Goal: Task Accomplishment & Management: Manage account settings

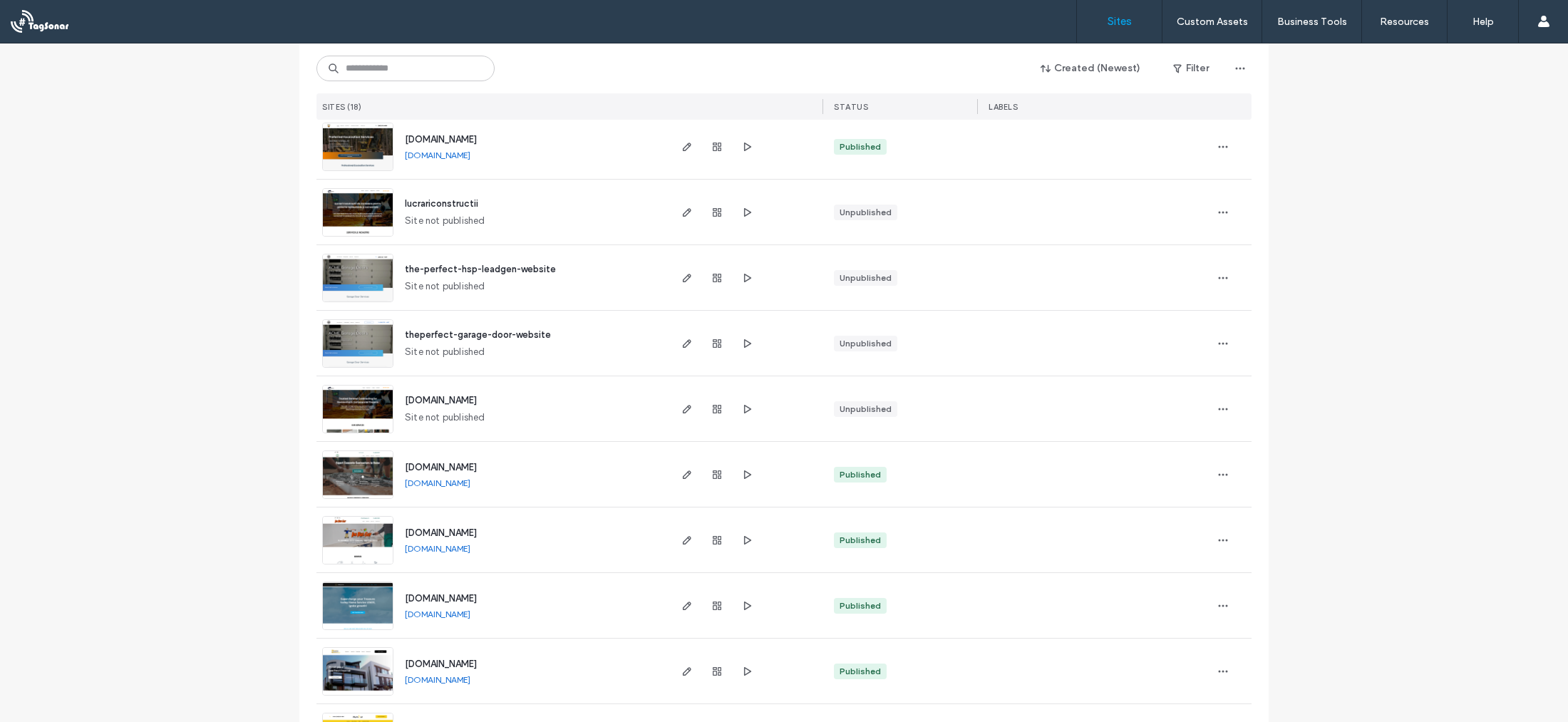
scroll to position [167, 0]
click at [355, 408] on img at bounding box center [358, 435] width 70 height 97
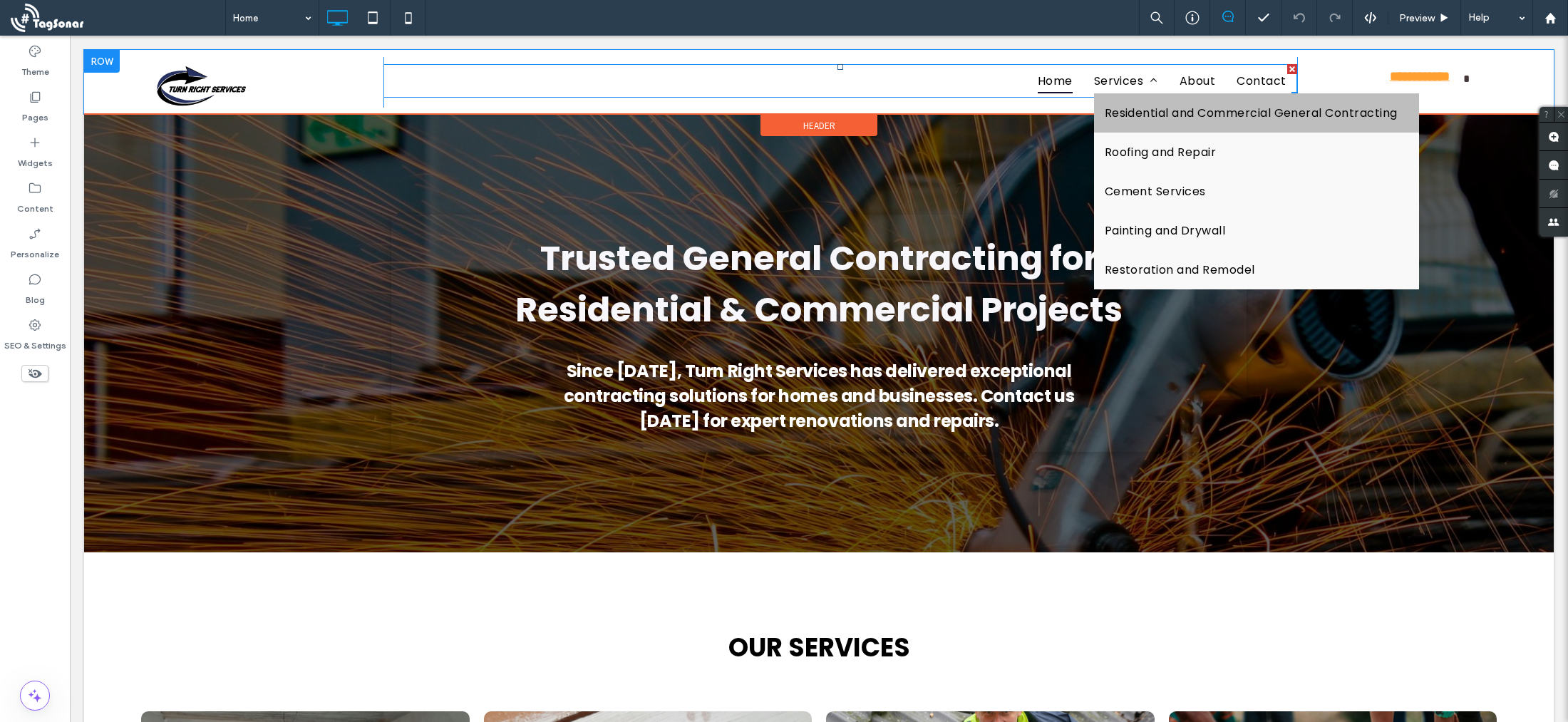
click at [1136, 109] on span "Residential and Commercial General Contracting" at bounding box center [1251, 113] width 293 height 18
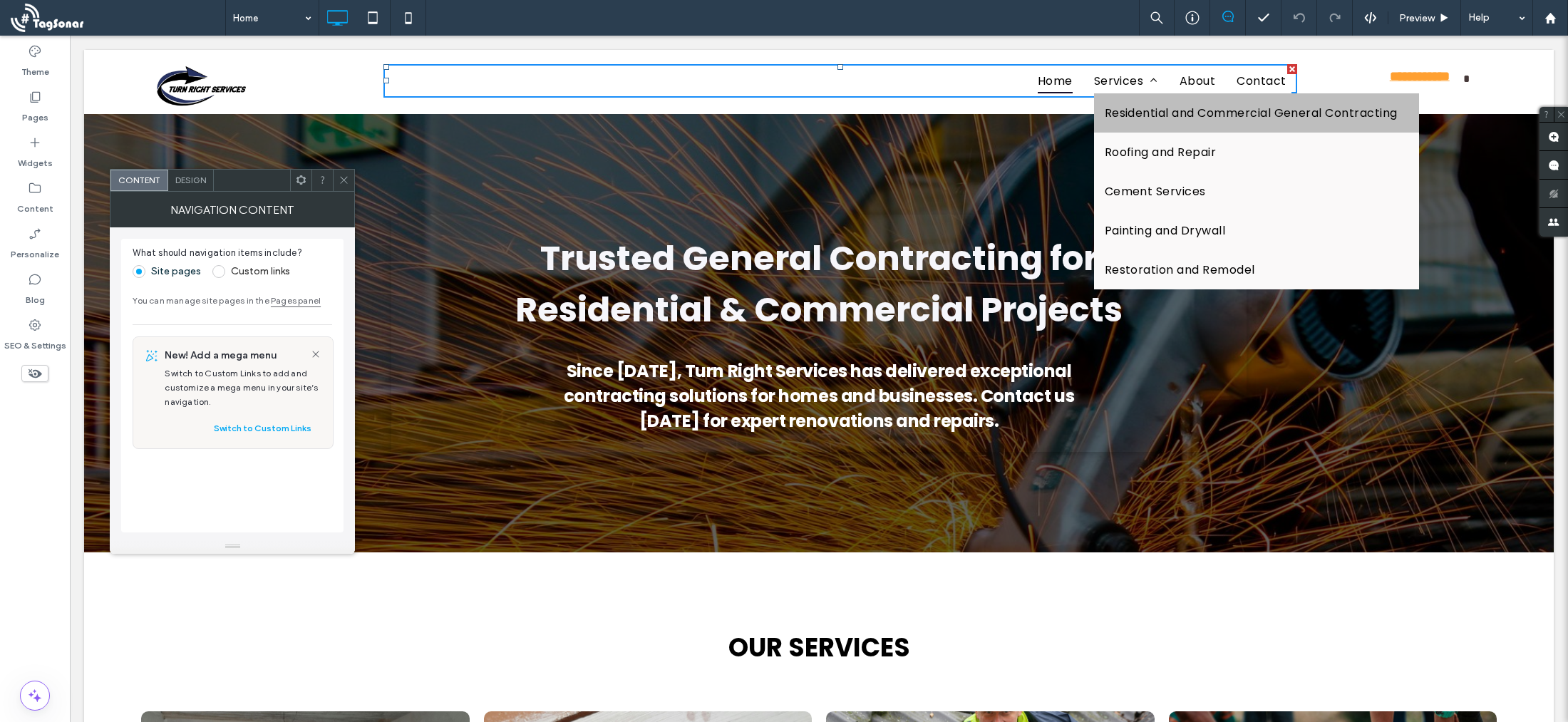
click at [1141, 116] on span "Residential and Commercial General Contracting" at bounding box center [1251, 113] width 293 height 18
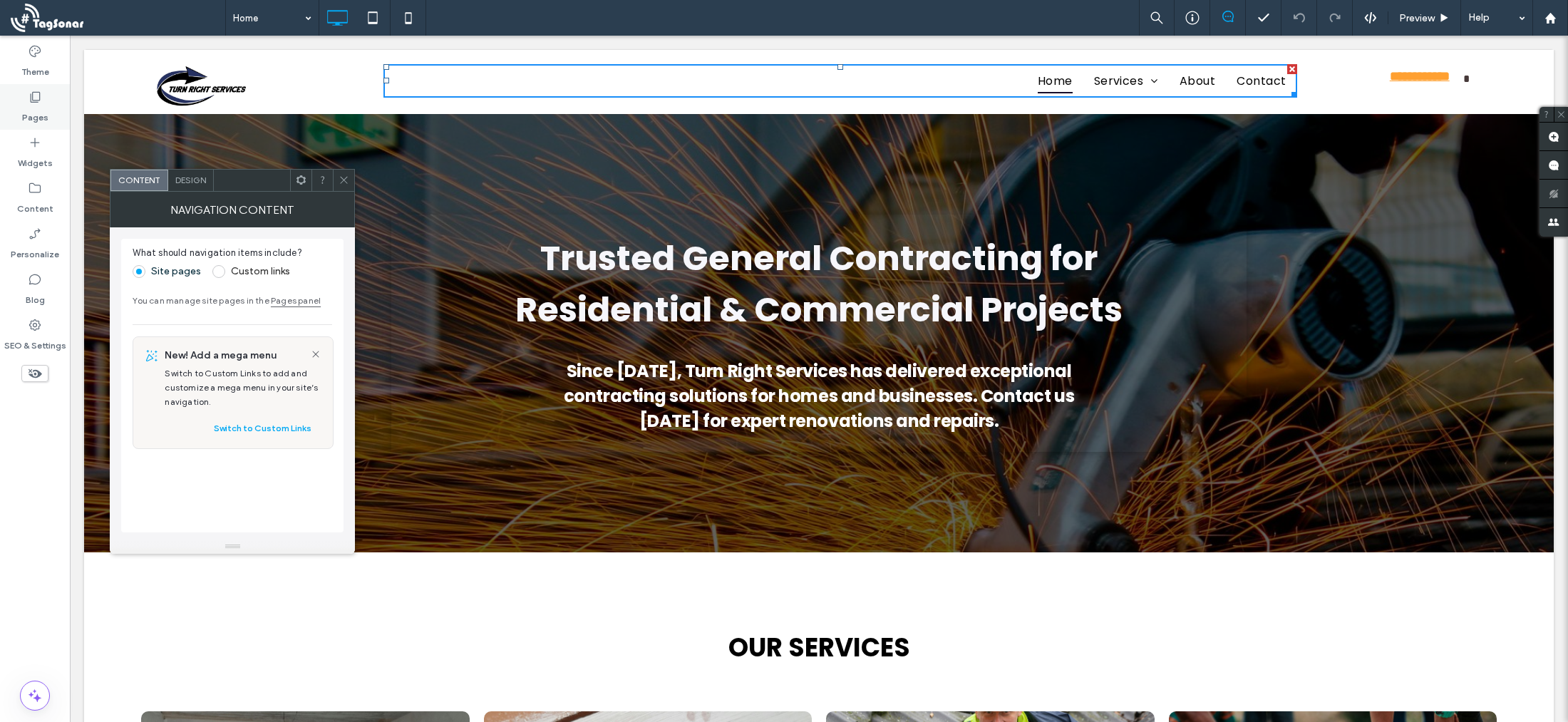
click at [45, 90] on div "Pages" at bounding box center [35, 106] width 70 height 45
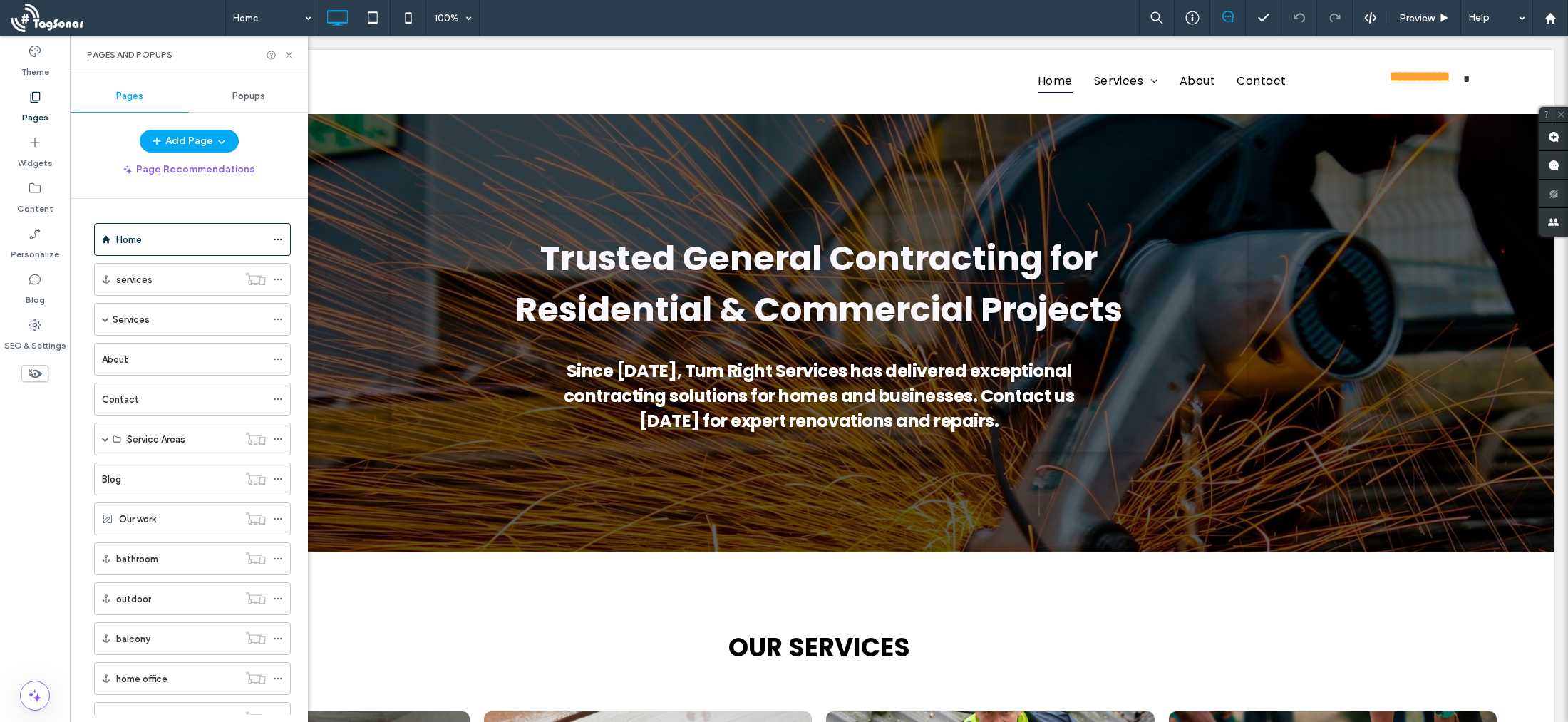
click at [137, 325] on label "Services" at bounding box center [130, 319] width 37 height 25
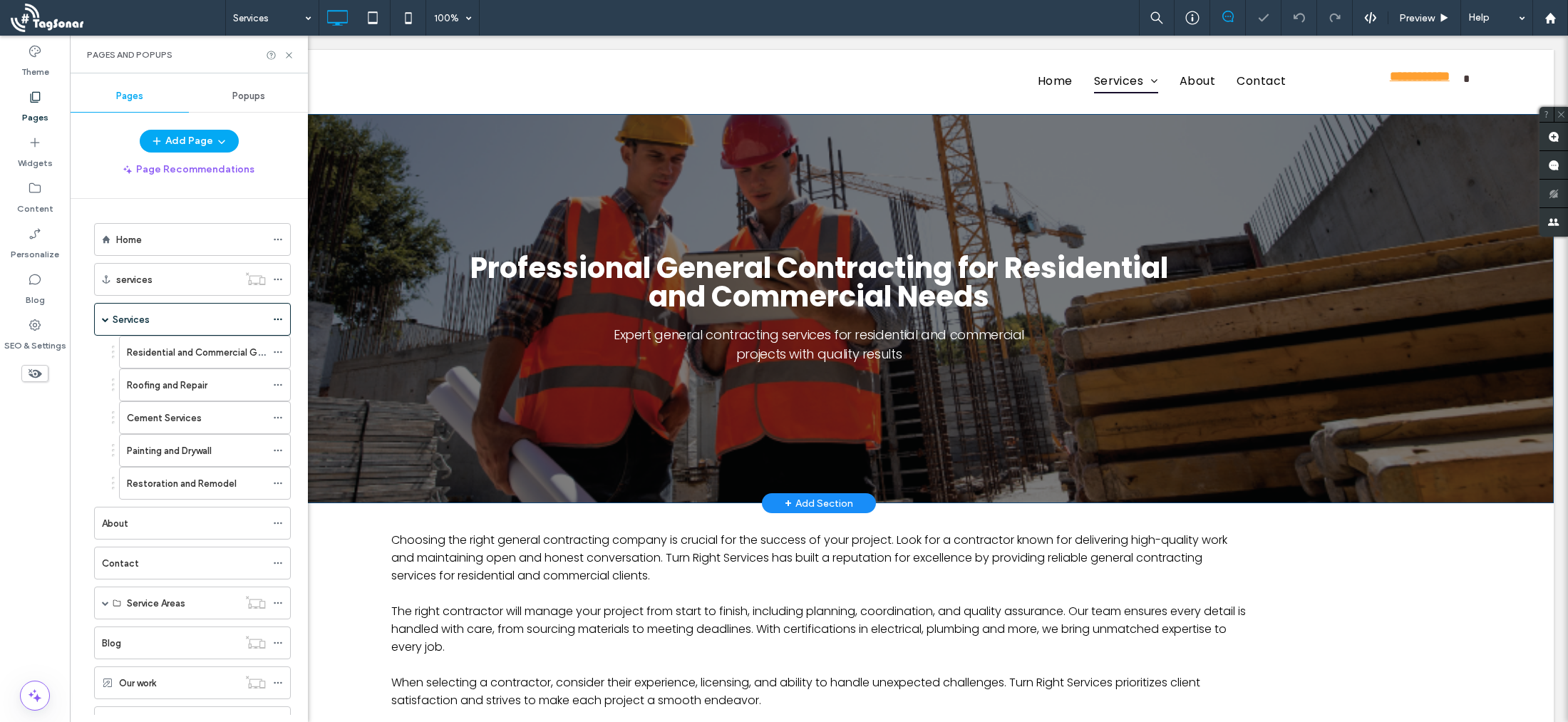
click at [486, 342] on div "Professional General Contracting for Residential and Commercial Needs Expert ge…" at bounding box center [819, 308] width 856 height 146
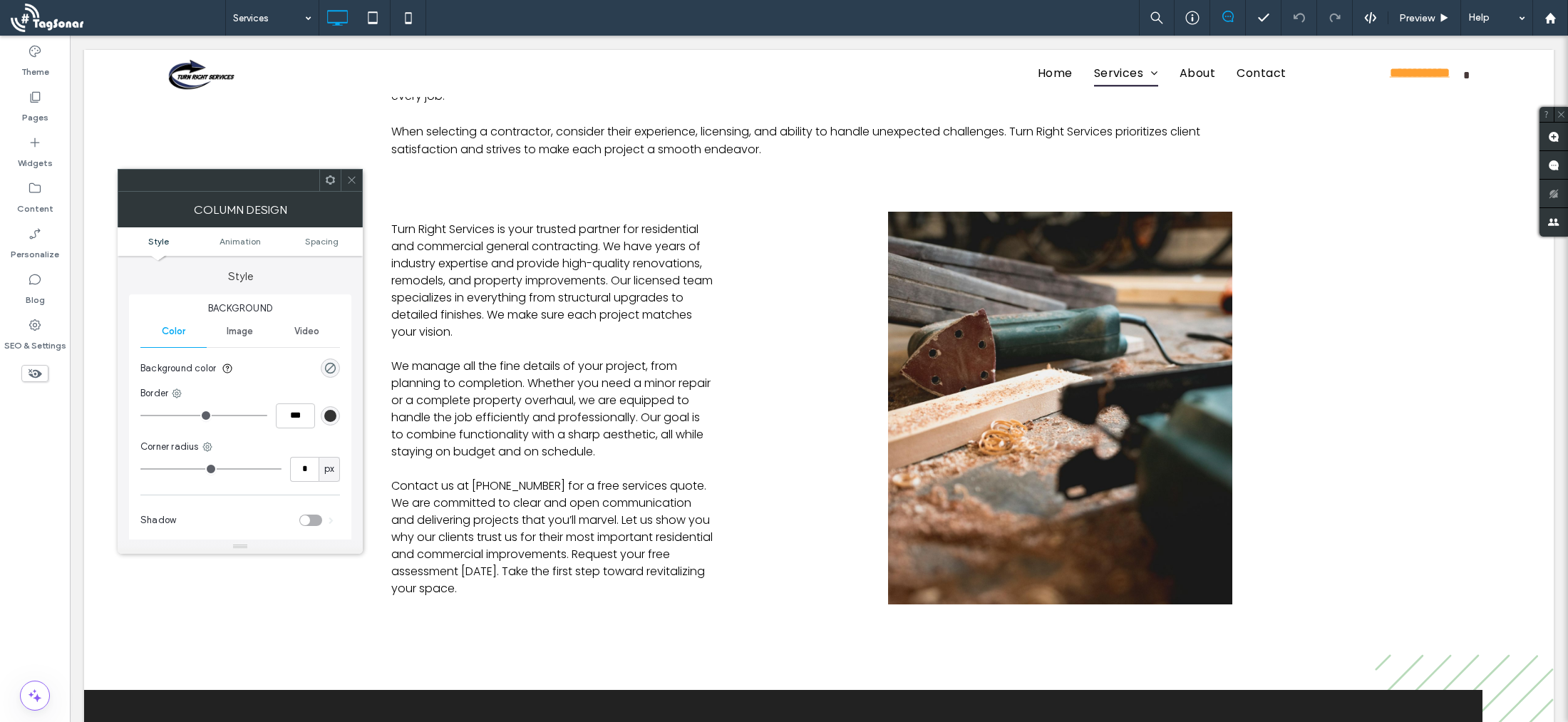
scroll to position [548, 0]
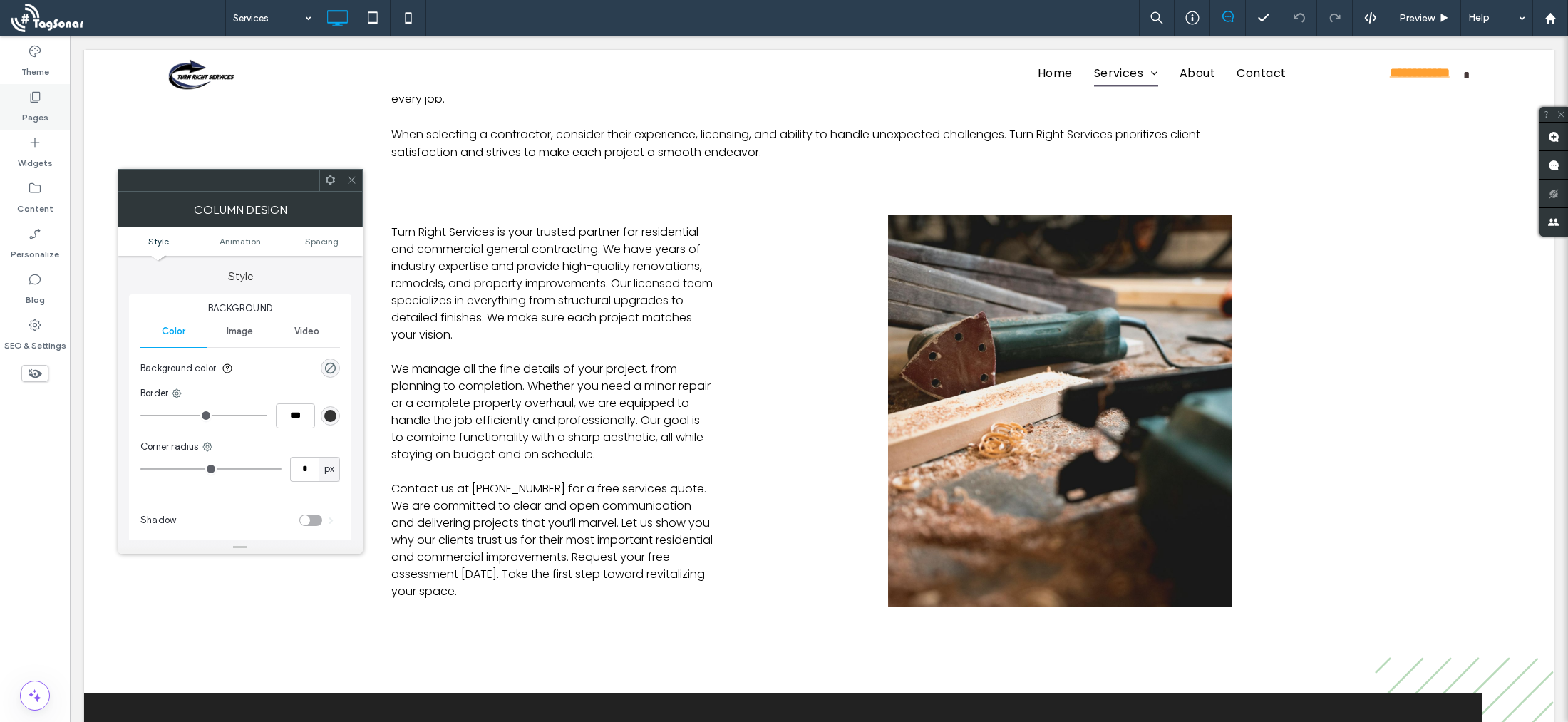
click at [27, 96] on icon at bounding box center [34, 97] width 15 height 15
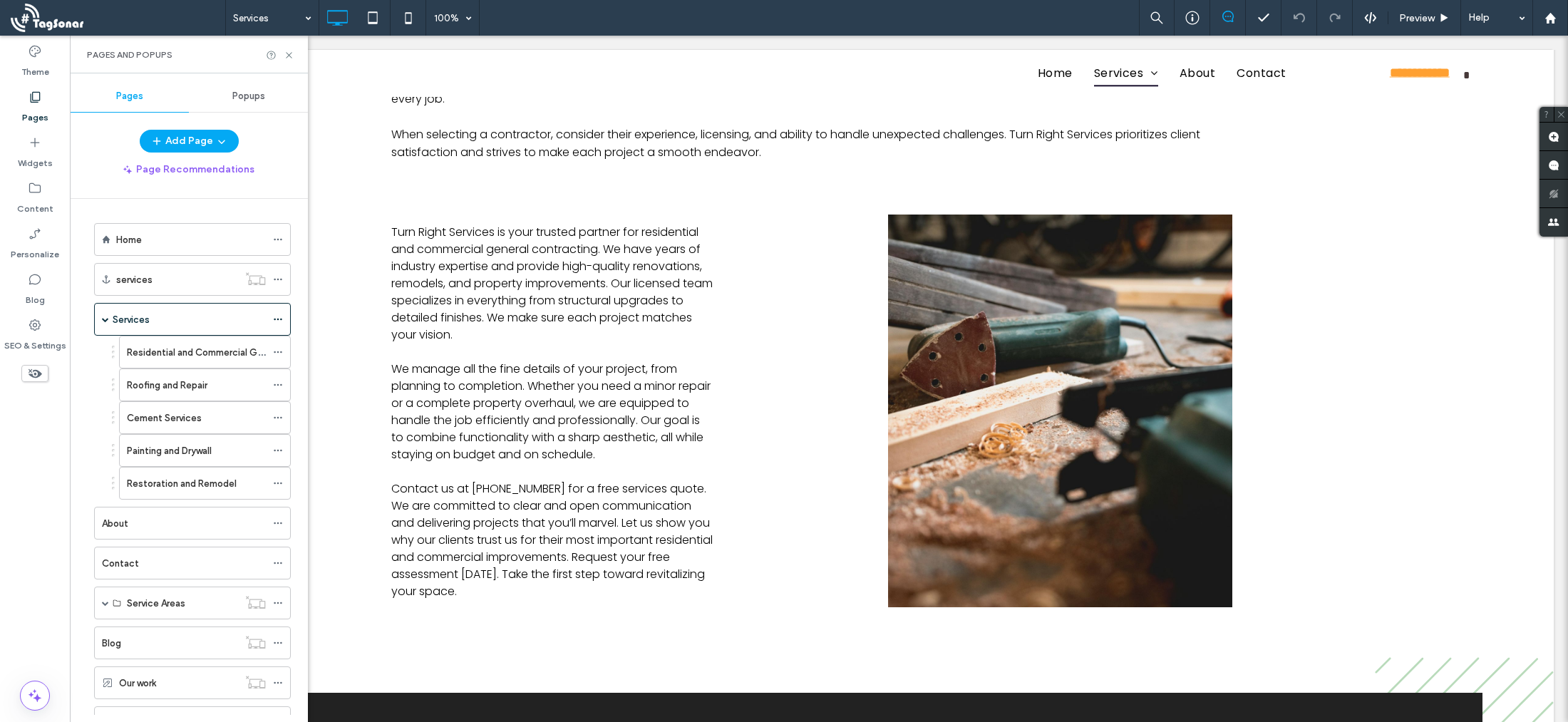
click at [143, 383] on label "Roofing and Repair" at bounding box center [167, 385] width 80 height 25
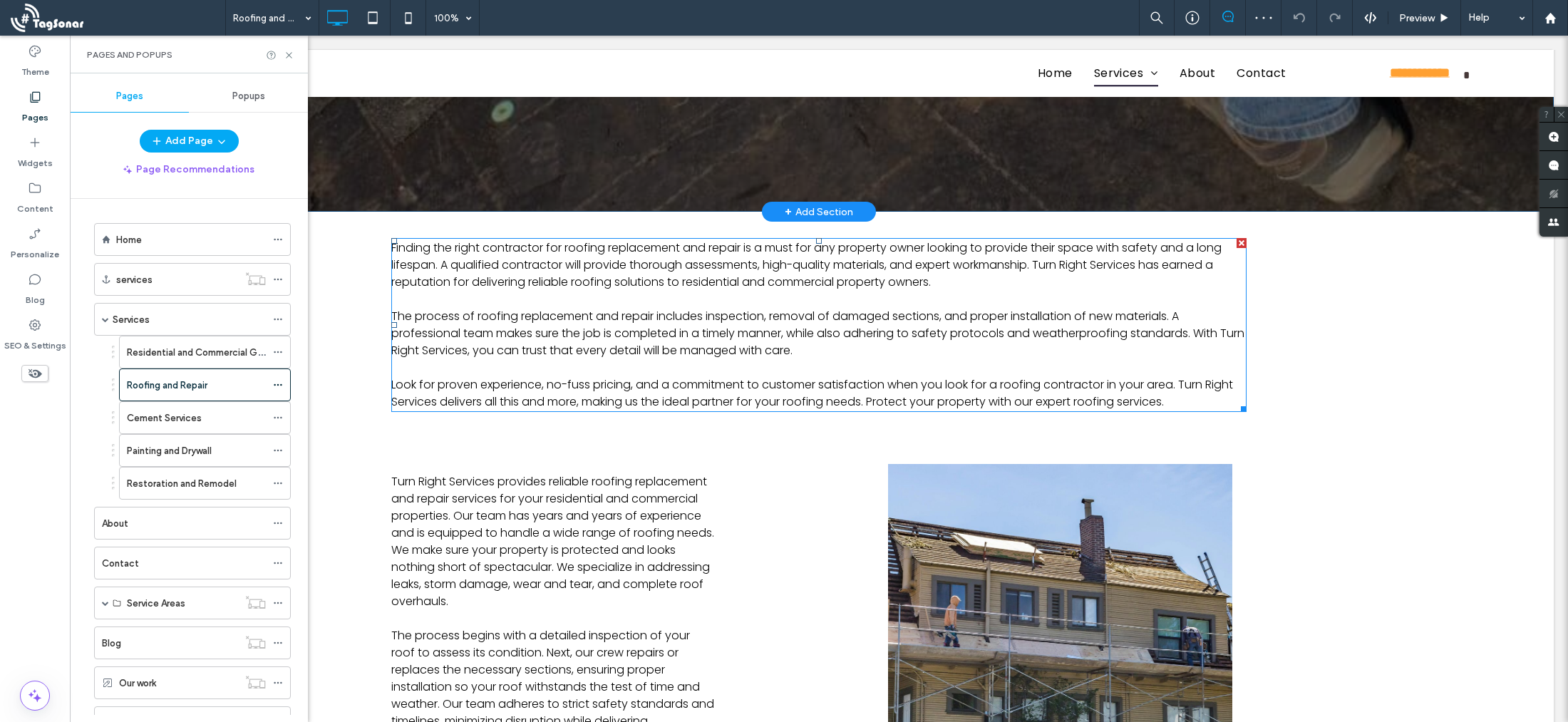
scroll to position [295, 0]
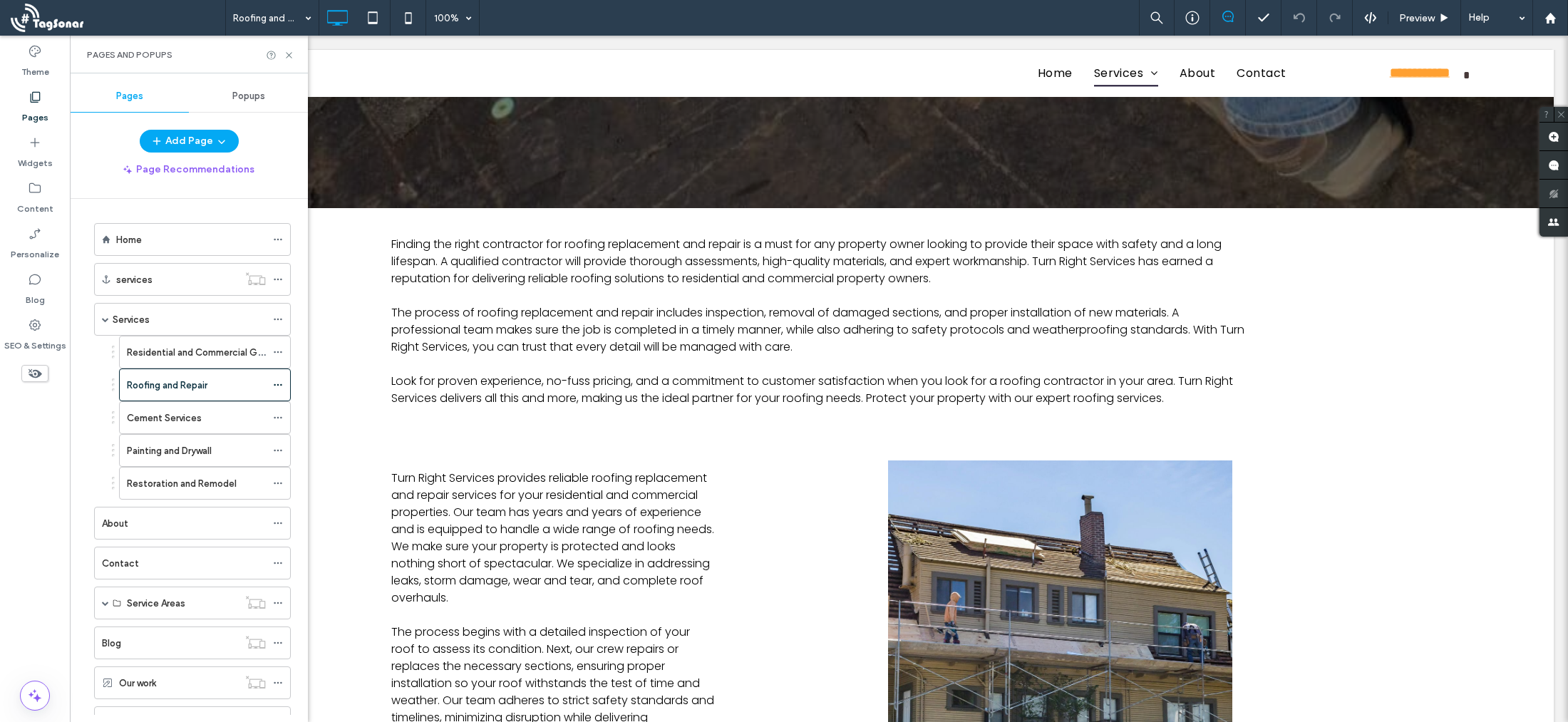
click at [161, 420] on label "Cement Services" at bounding box center [164, 418] width 75 height 25
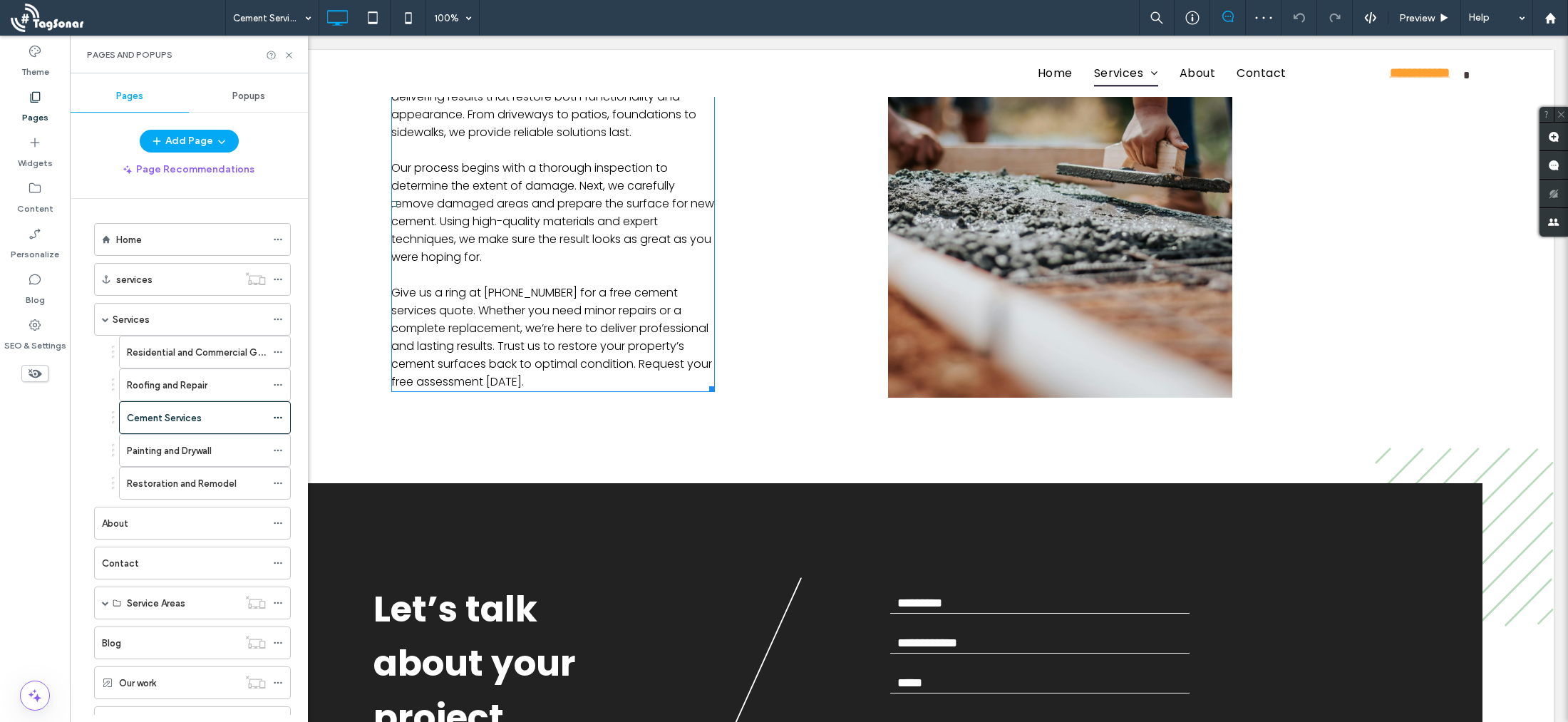
scroll to position [787, 0]
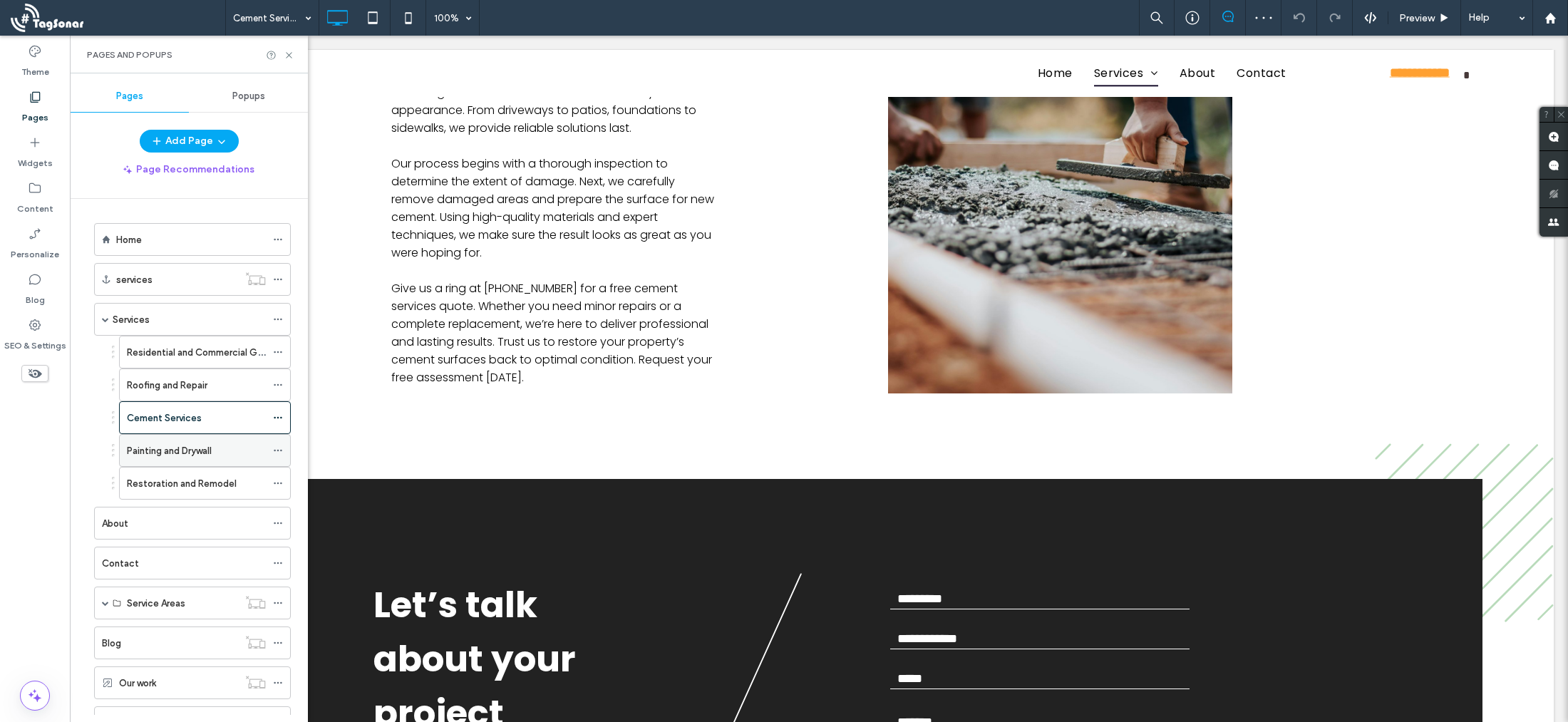
click at [143, 450] on label "Painting and Drywall" at bounding box center [169, 451] width 85 height 25
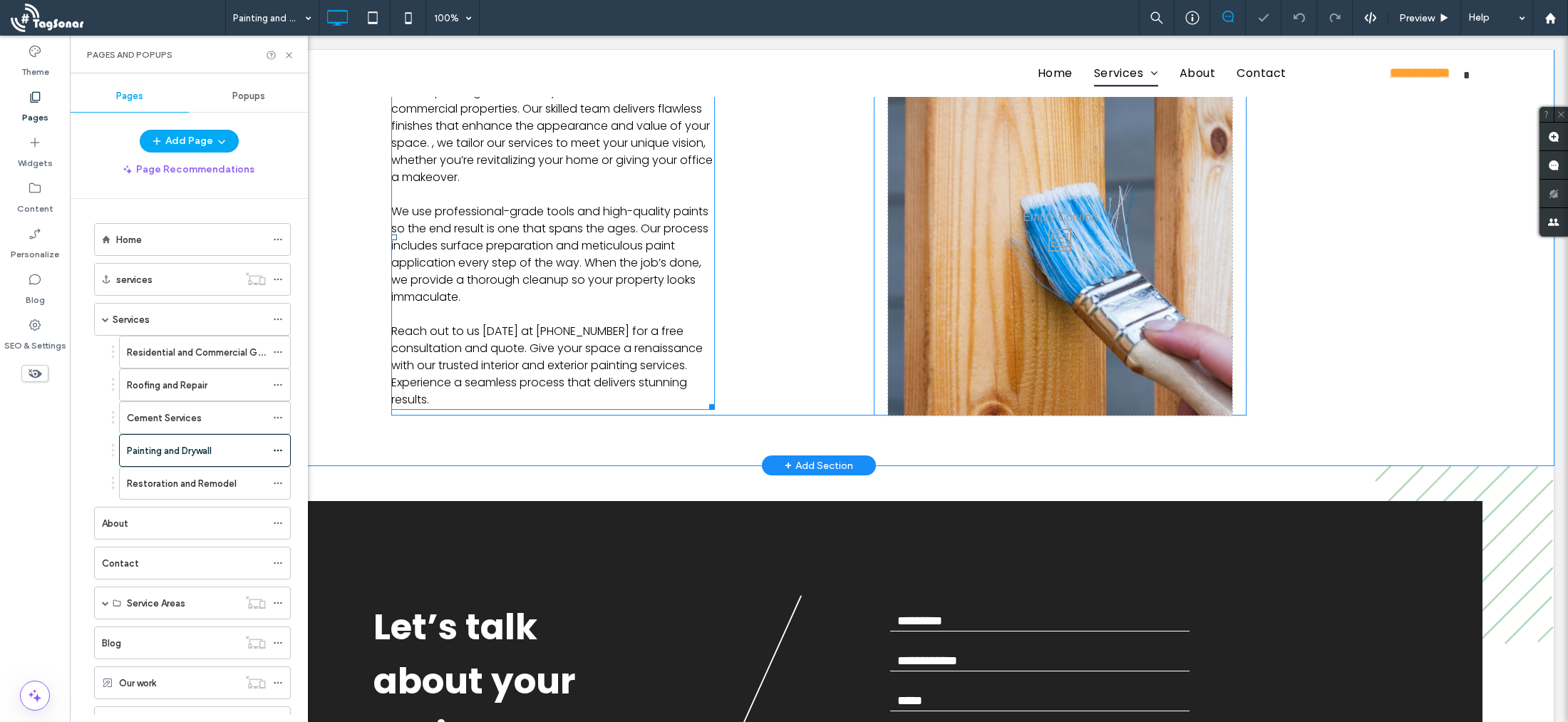
scroll to position [719, 0]
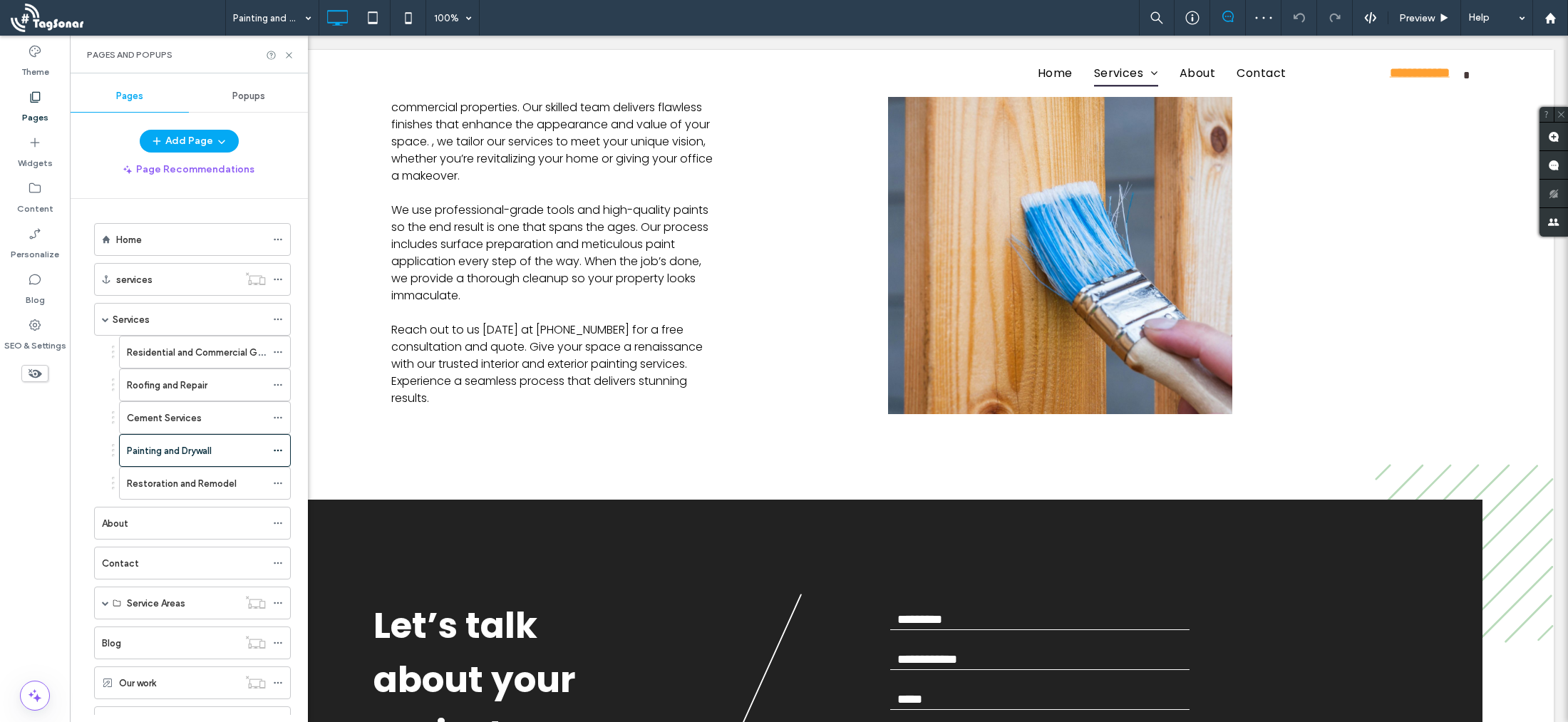
click at [153, 486] on label "Restoration and Remodel" at bounding box center [182, 483] width 110 height 25
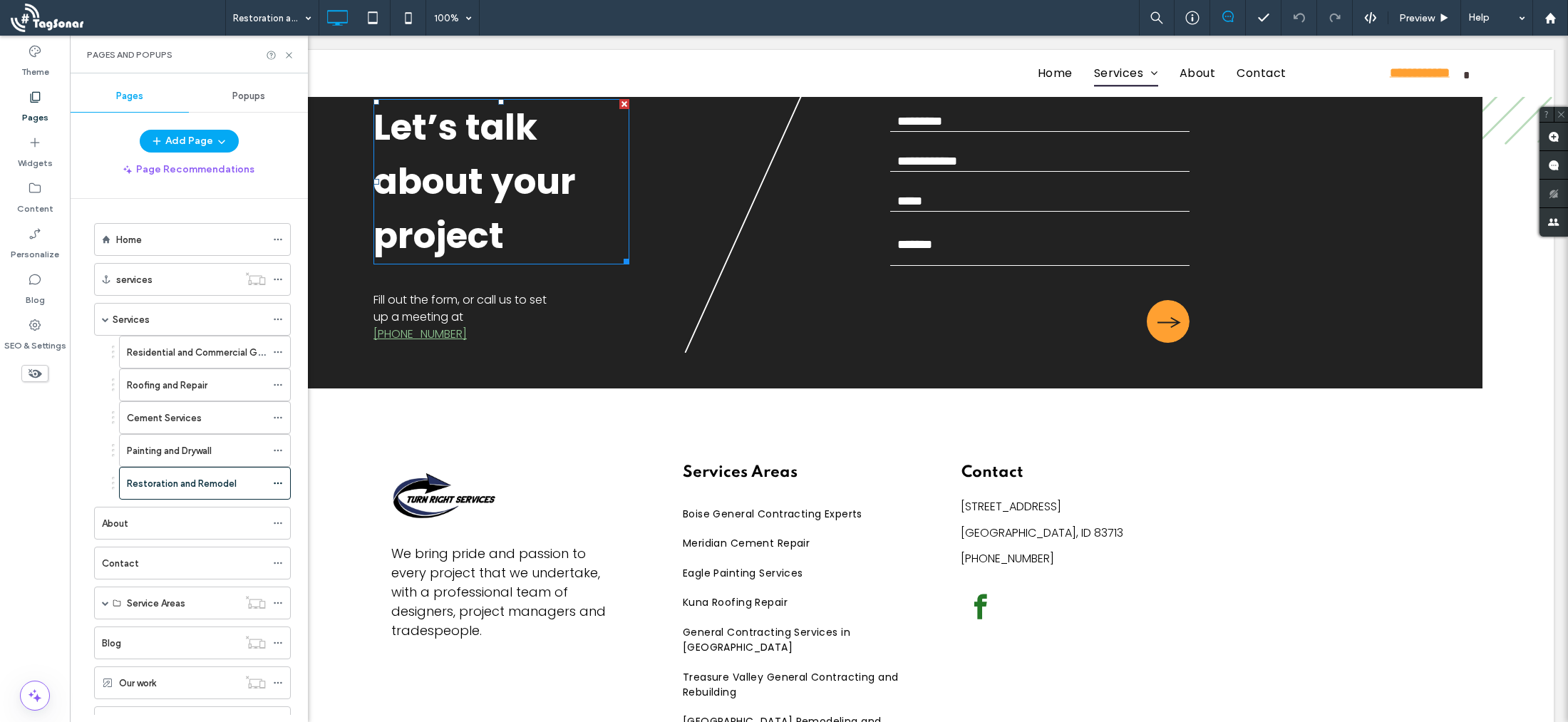
scroll to position [1077, 0]
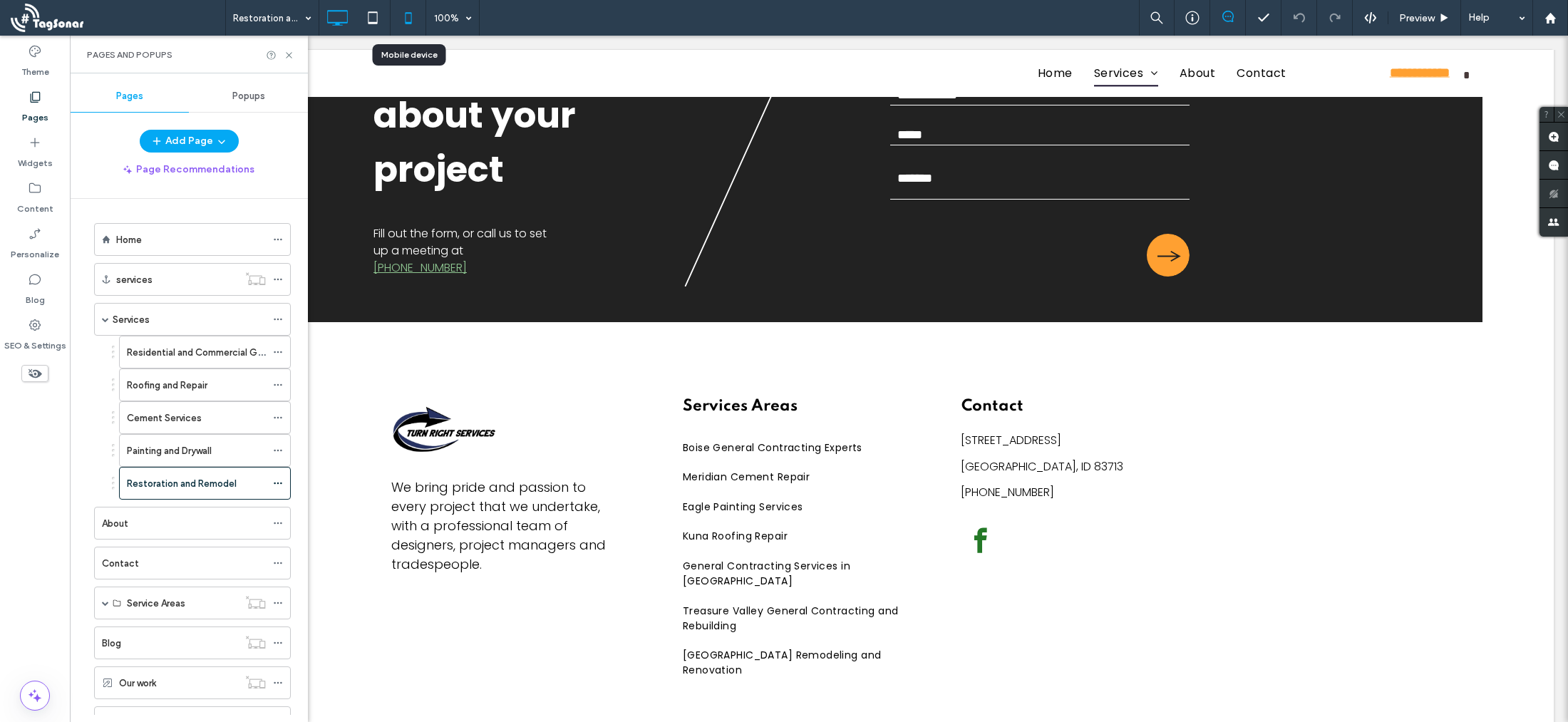
click at [408, 18] on icon at bounding box center [408, 17] width 28 height 28
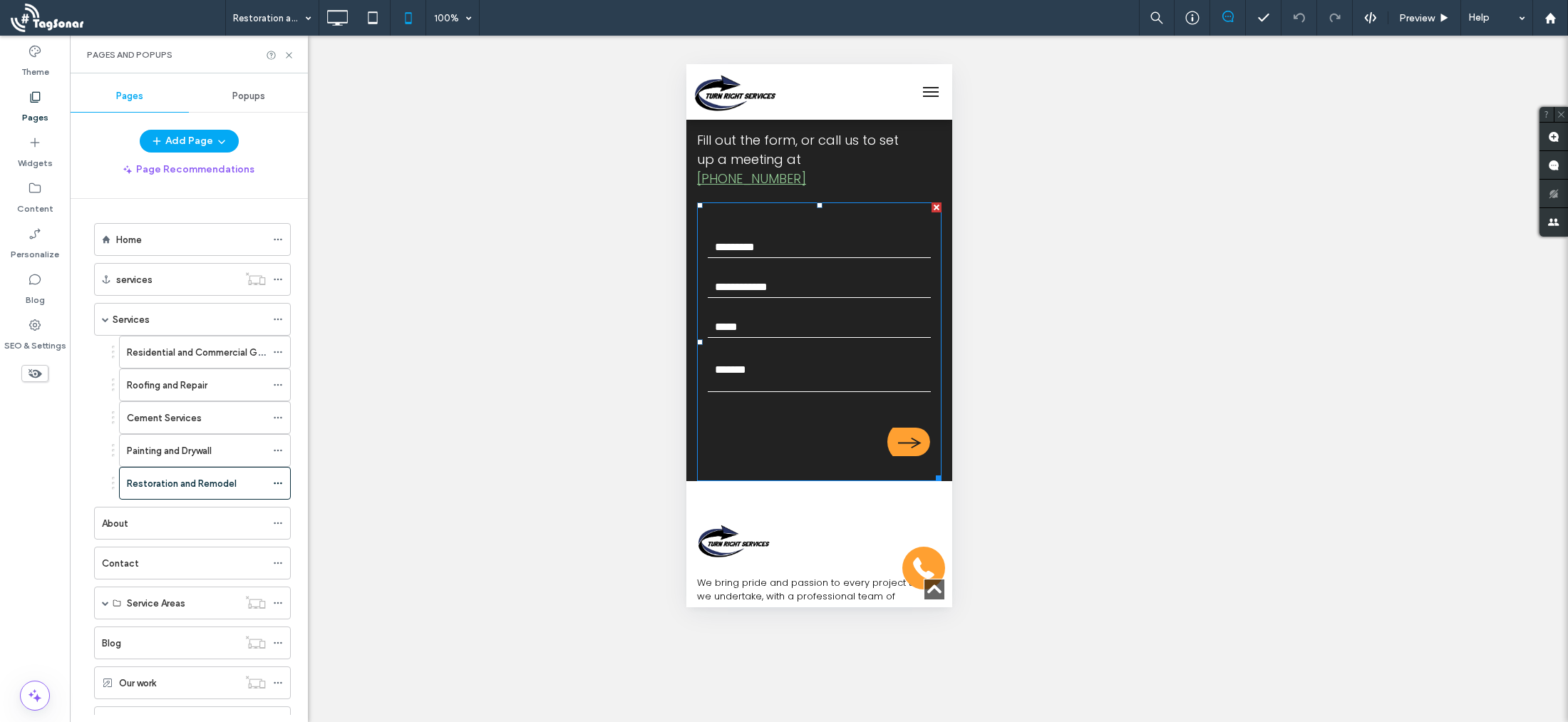
scroll to position [1116, 0]
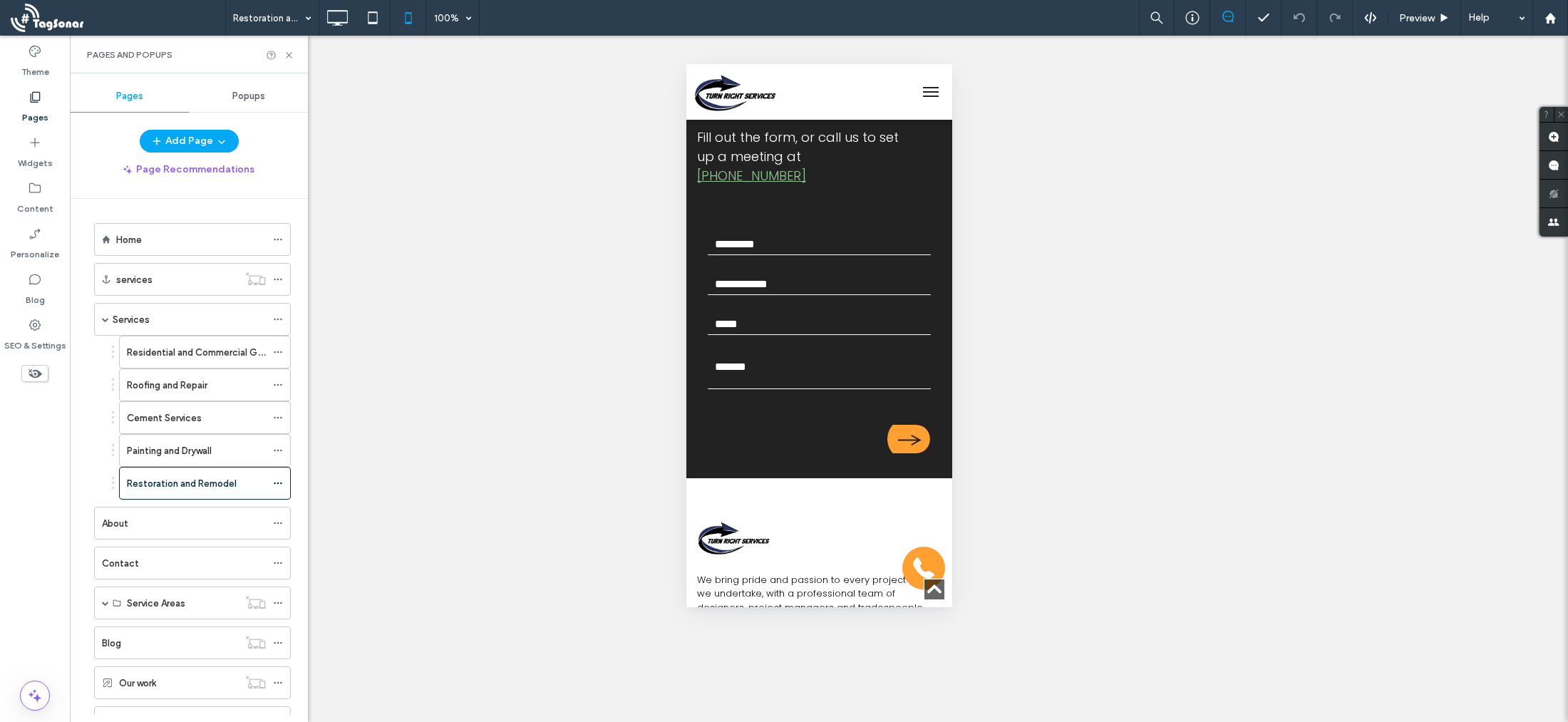
click at [169, 241] on div "Home" at bounding box center [191, 239] width 150 height 15
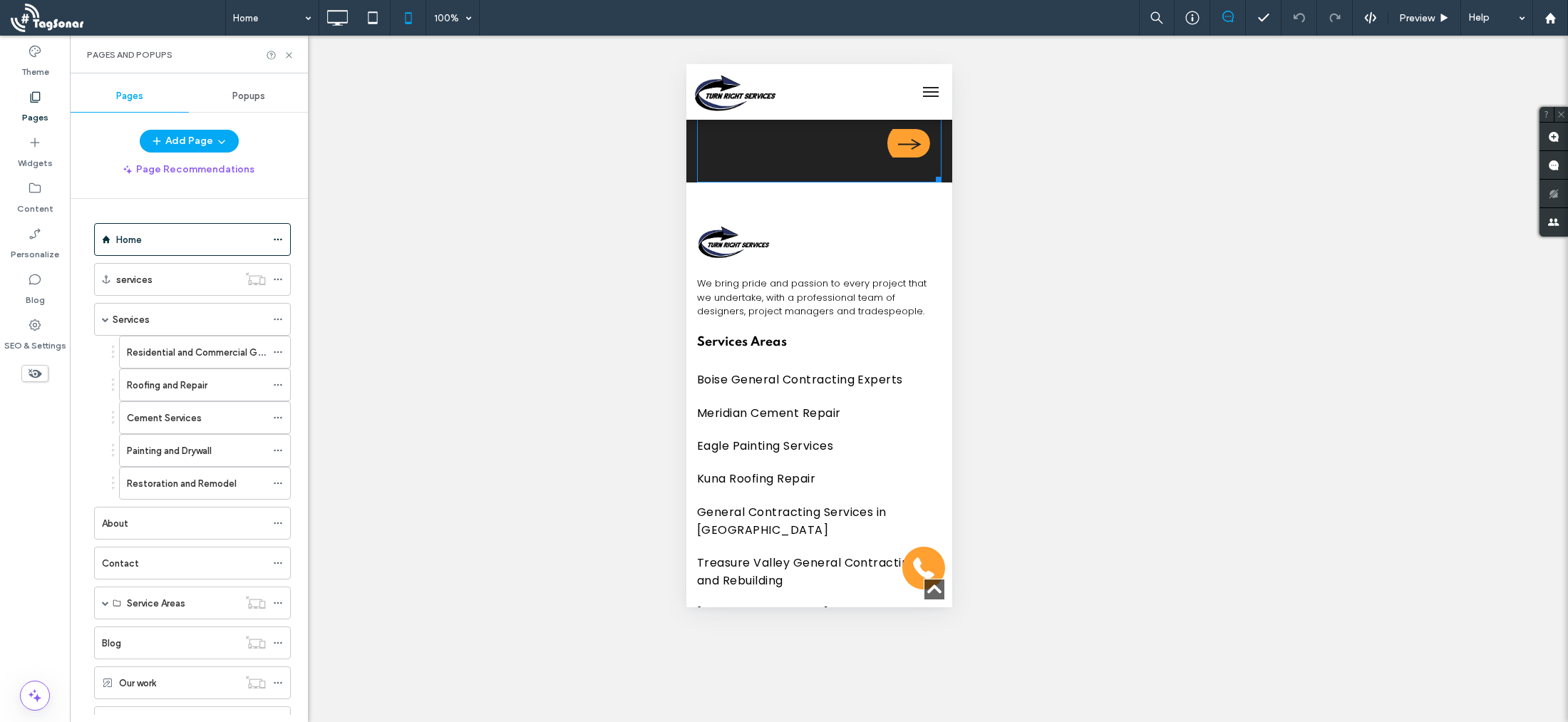
scroll to position [5898, 0]
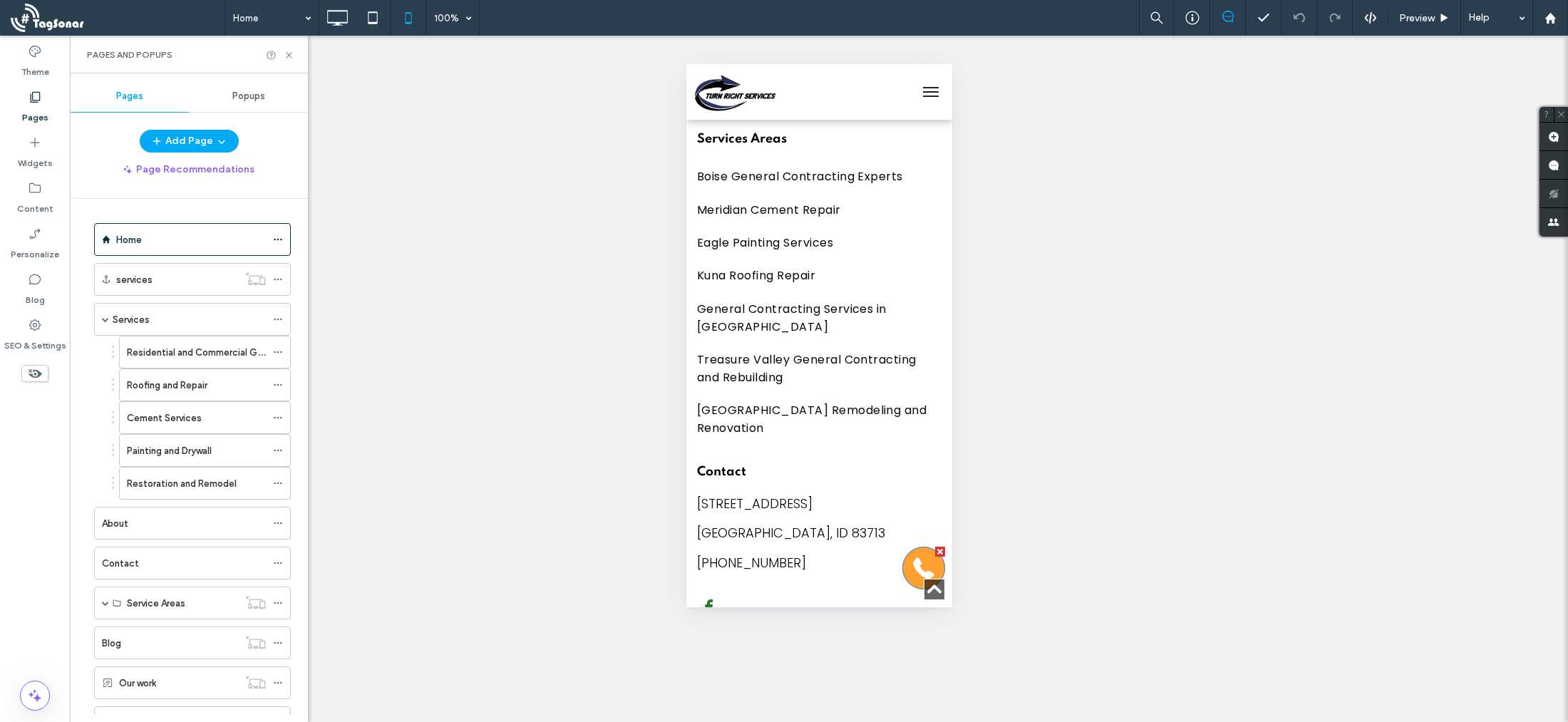
click at [921, 563] on link at bounding box center [923, 568] width 43 height 43
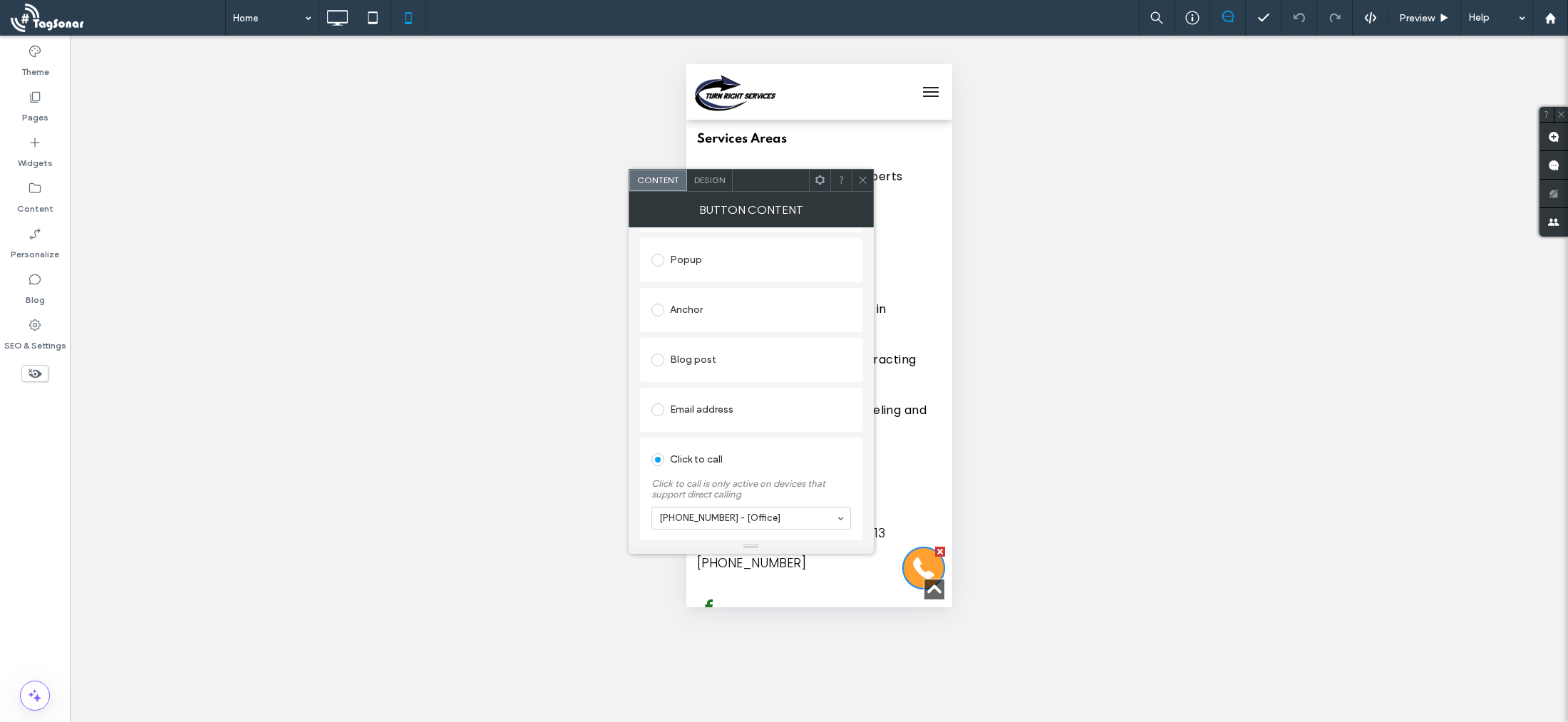
scroll to position [297, 0]
click at [936, 461] on div "Contact" at bounding box center [818, 471] width 244 height 21
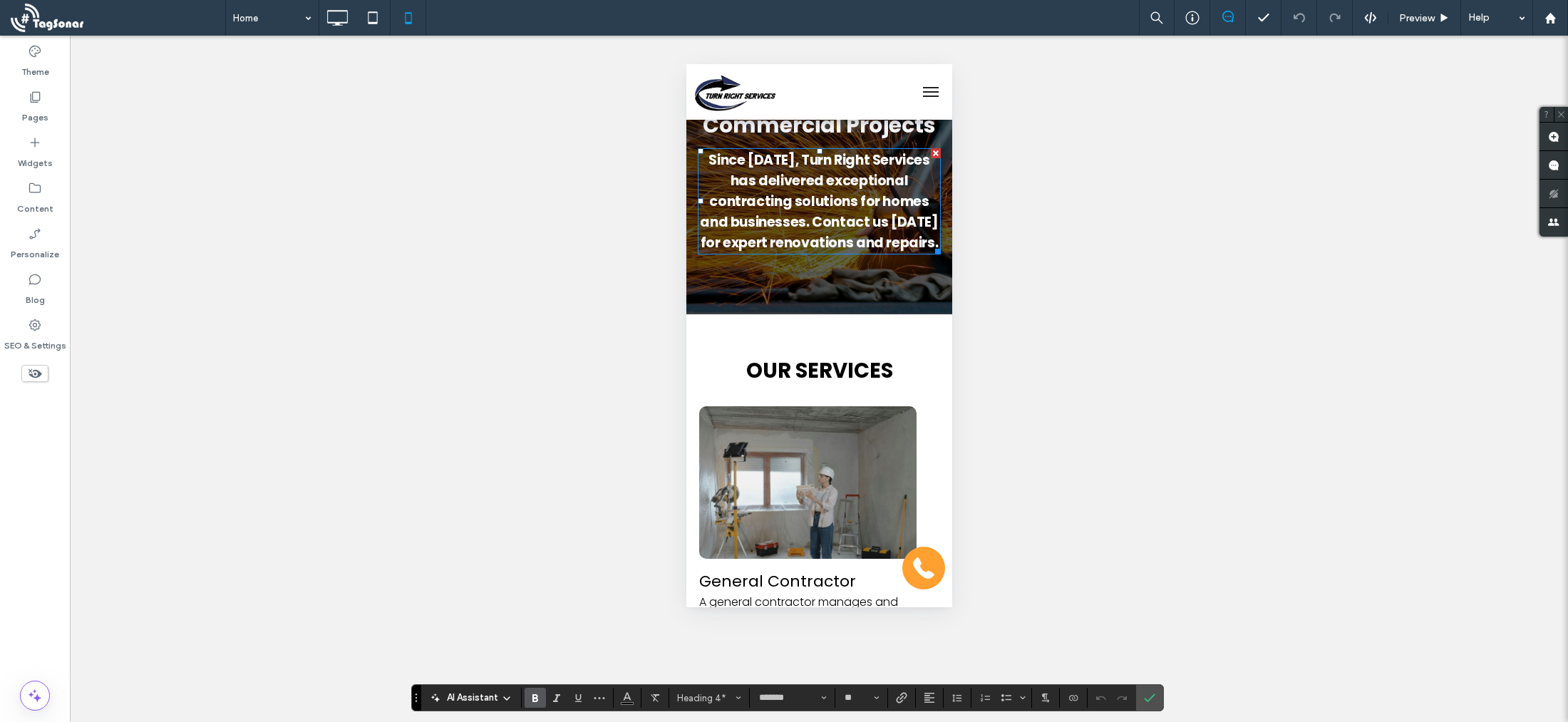
scroll to position [0, 0]
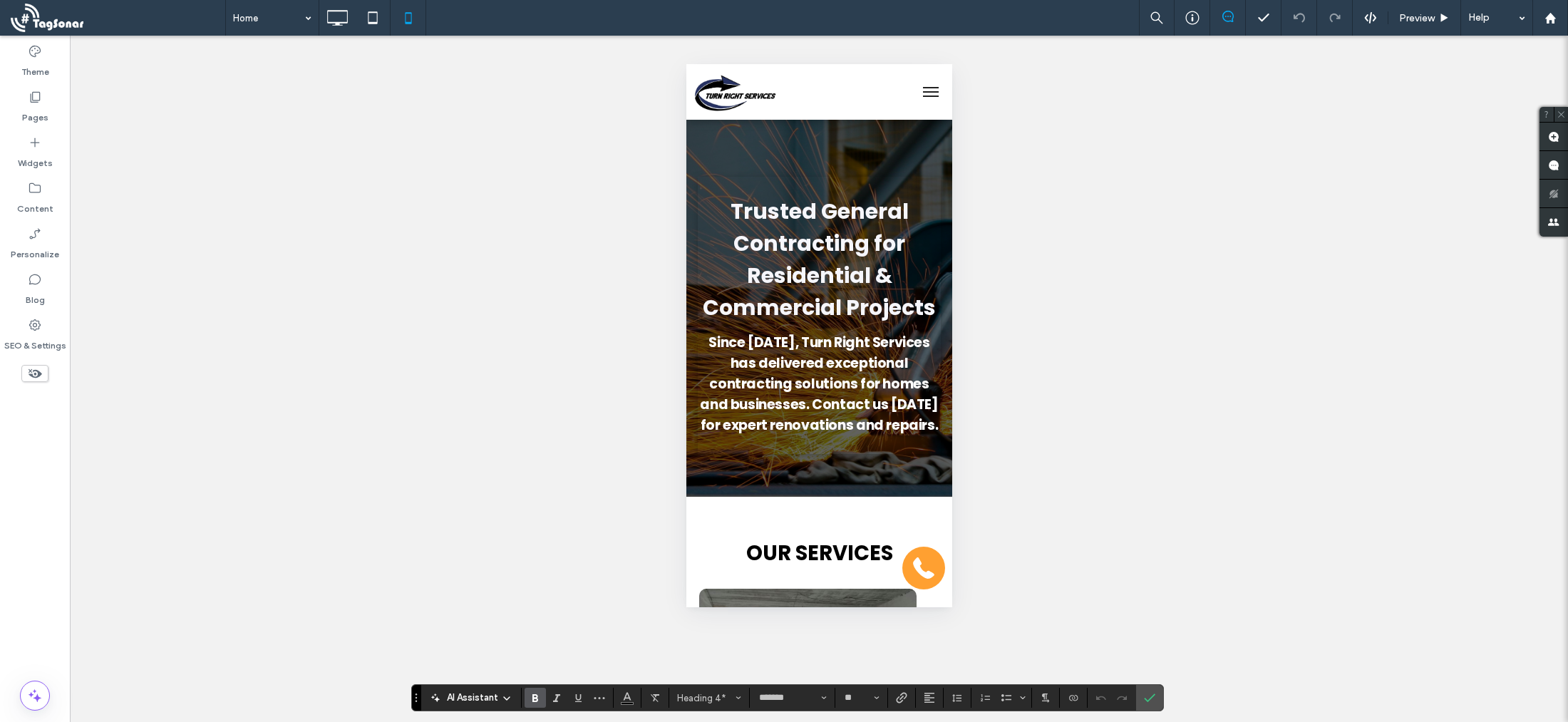
click at [1192, 435] on div "Unhide? Yes Unhide? Yes Unhide? Yes Unhide? Yes Unhide? Yes Unhide? Yes Unhide?…" at bounding box center [819, 379] width 1498 height 686
